Goal: Understand site structure: Understand site structure

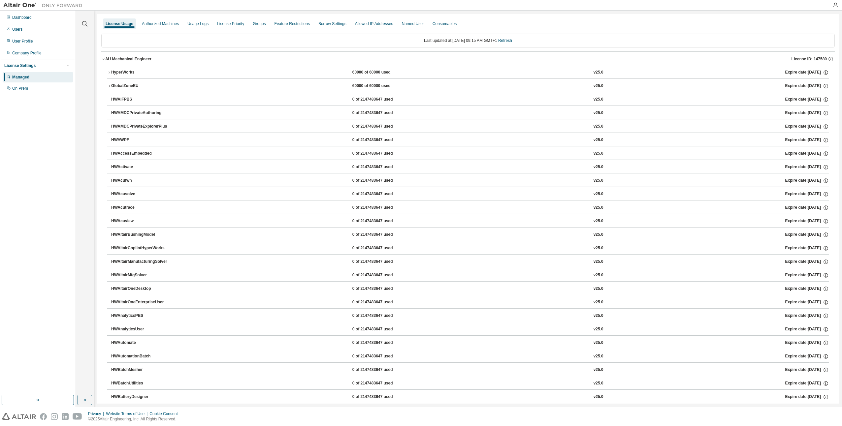
click at [129, 71] on div "HyperWorks" at bounding box center [140, 73] width 59 height 6
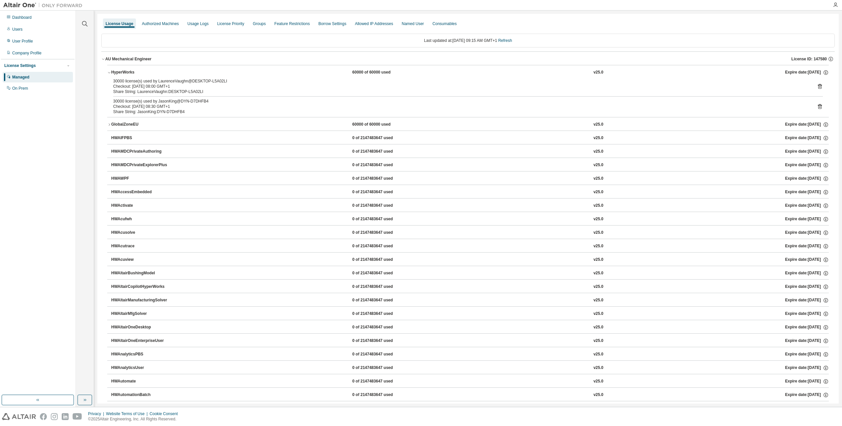
click at [129, 71] on div "HyperWorks" at bounding box center [140, 73] width 59 height 6
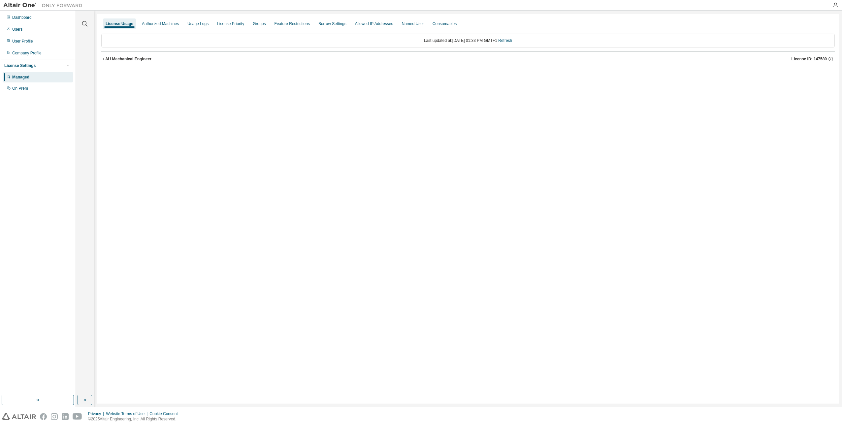
click at [116, 61] on div "AU Mechanical Engineer" at bounding box center [128, 58] width 46 height 5
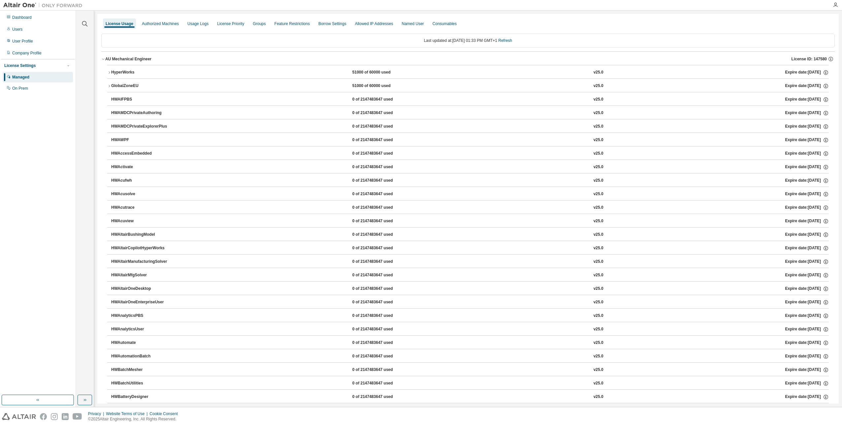
click at [123, 72] on div "HyperWorks" at bounding box center [140, 73] width 59 height 6
